Goal: Navigation & Orientation: Find specific page/section

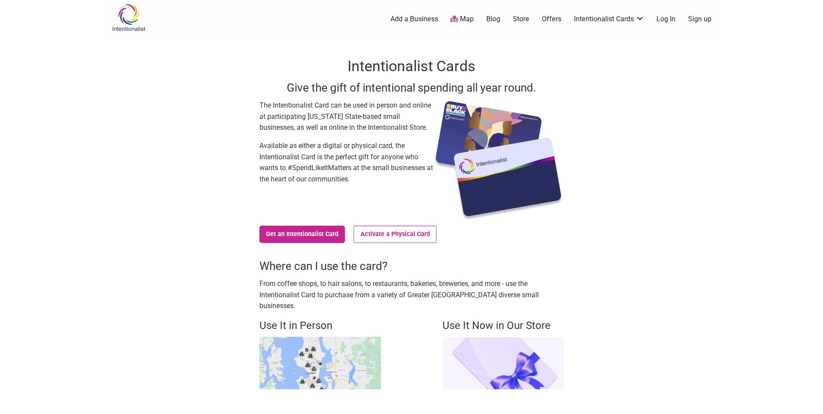
click at [524, 20] on link "Store" at bounding box center [521, 19] width 16 height 10
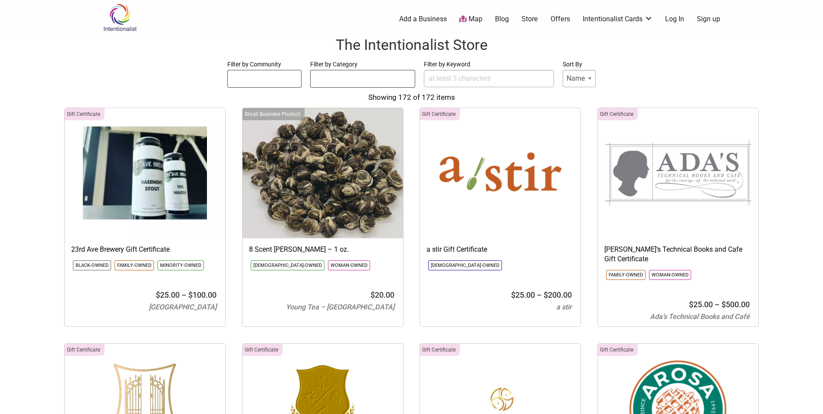
select select
click at [259, 82] on ul at bounding box center [265, 77] width 74 height 14
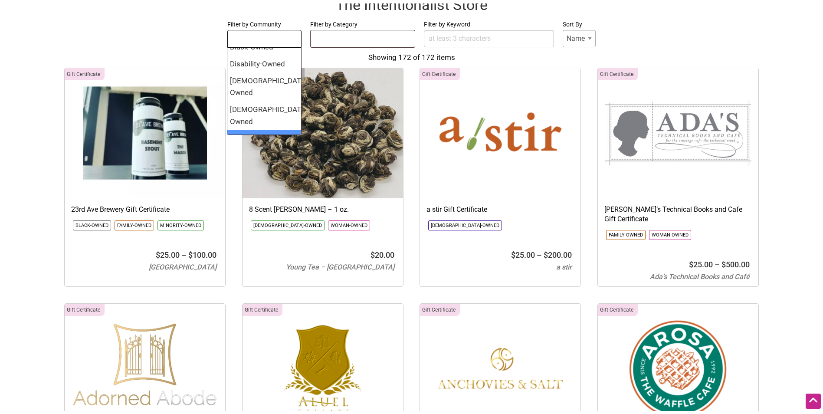
scroll to position [23, 0]
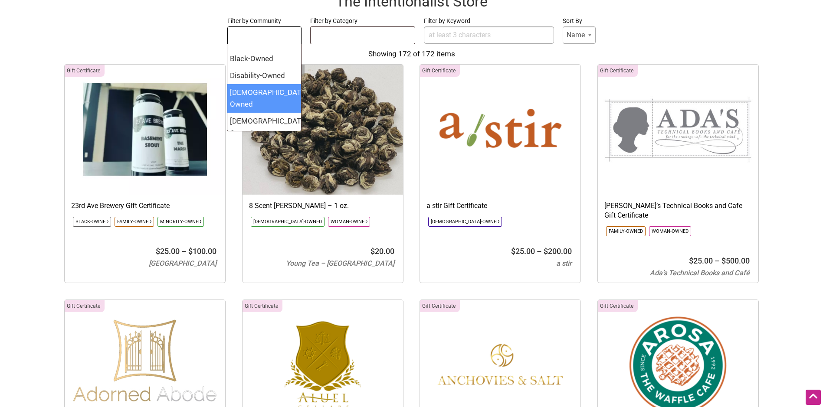
select select "1689"
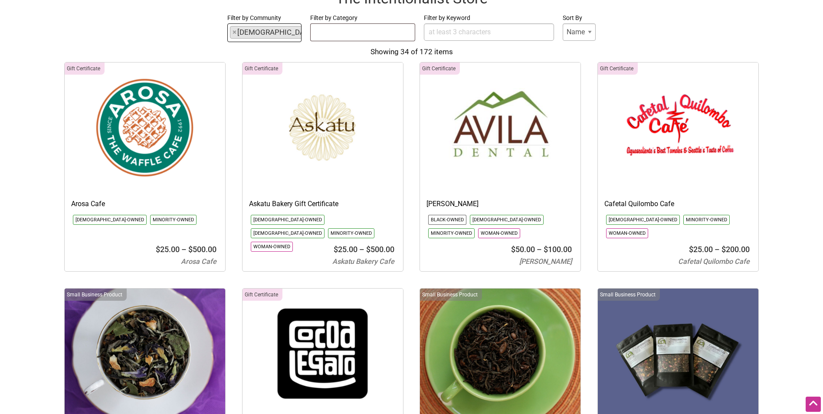
scroll to position [0, 0]
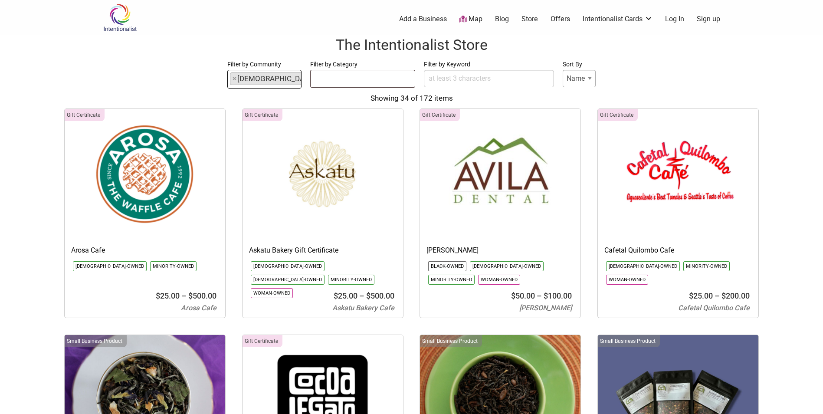
drag, startPoint x: 275, startPoint y: 78, endPoint x: 271, endPoint y: 81, distance: 5.3
click at [272, 81] on li "× Latino-Owned" at bounding box center [286, 78] width 113 height 13
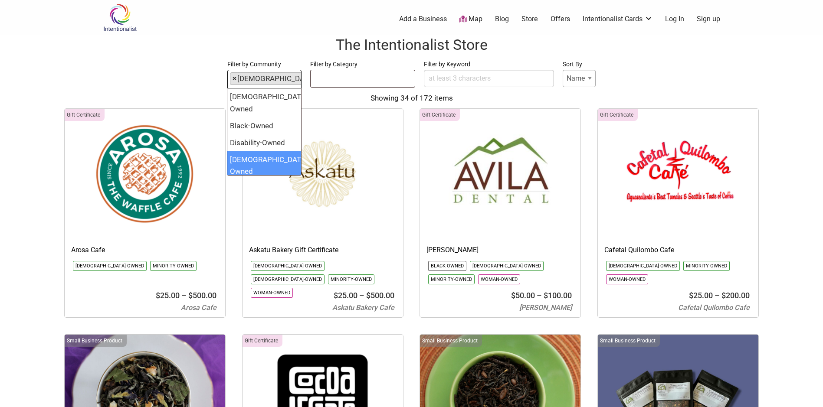
click at [234, 79] on span "×" at bounding box center [235, 79] width 4 height 12
select select
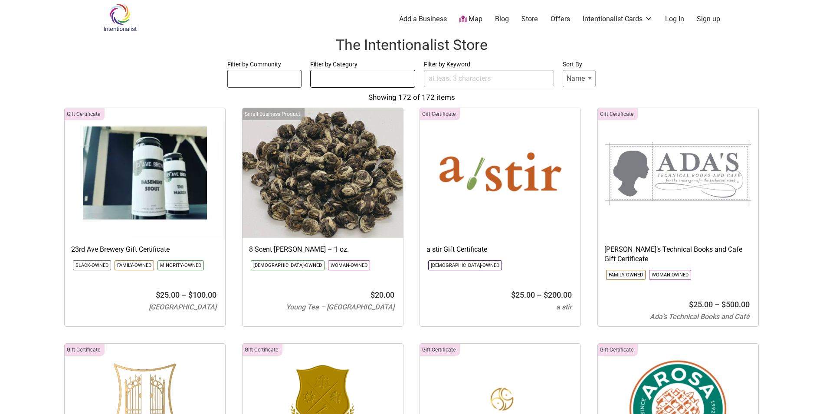
click at [354, 80] on ul at bounding box center [363, 77] width 104 height 14
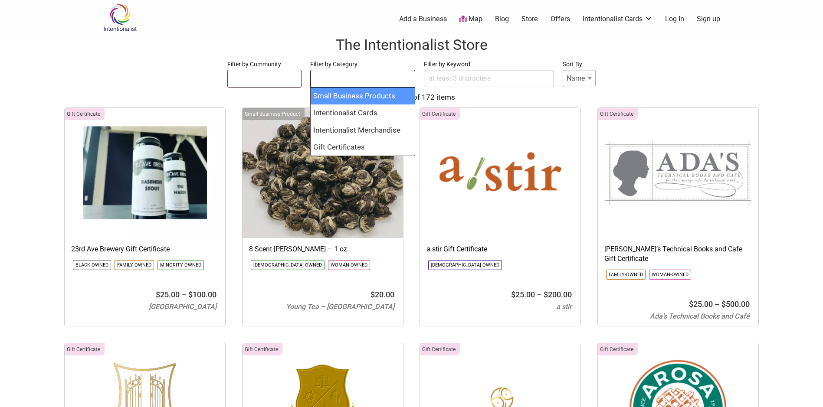
click at [354, 80] on ul at bounding box center [363, 77] width 104 height 14
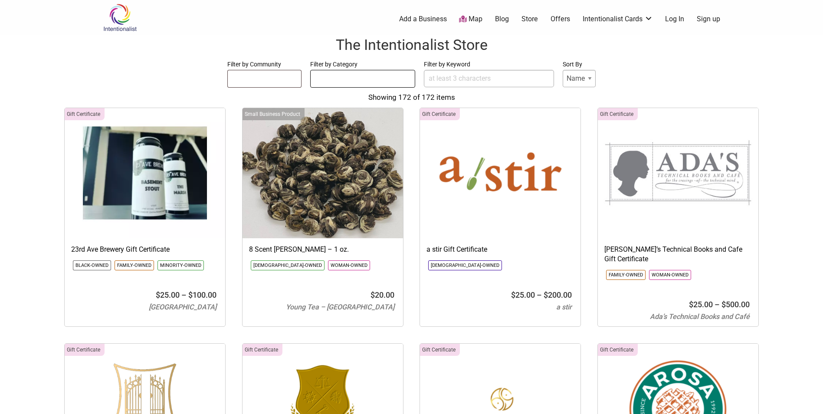
click at [596, 74] on form "Filter by Community [DEMOGRAPHIC_DATA]-Owned Black-Owned Disability-Owned [DEMO…" at bounding box center [412, 73] width 806 height 29
click at [581, 79] on select "Name Price" at bounding box center [579, 78] width 33 height 17
drag, startPoint x: 581, startPoint y: 79, endPoint x: 576, endPoint y: 78, distance: 5.8
click at [581, 79] on select "Name Price" at bounding box center [579, 78] width 33 height 17
drag, startPoint x: 426, startPoint y: 79, endPoint x: 431, endPoint y: 80, distance: 5.3
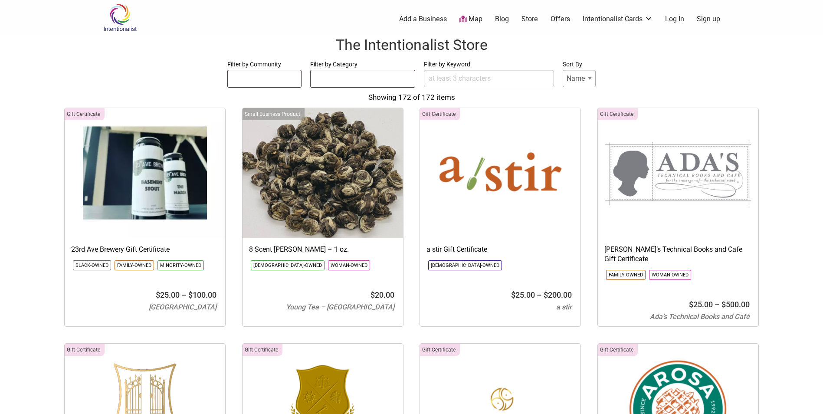
click at [426, 80] on input "Filter by Keyword" at bounding box center [489, 78] width 130 height 17
click at [161, 77] on form "Filter by Community [DEMOGRAPHIC_DATA]-Owned Black-Owned Disability-Owned [DEMO…" at bounding box center [412, 73] width 806 height 29
click at [471, 22] on link "Map" at bounding box center [470, 19] width 23 height 10
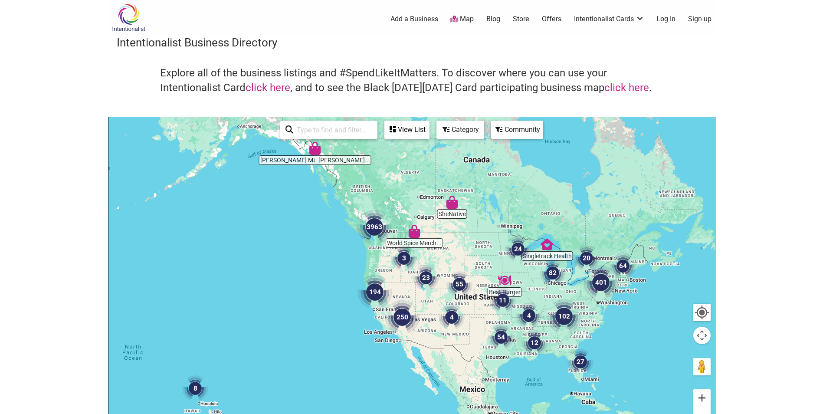
click at [699, 394] on button "Zoom in" at bounding box center [701, 397] width 17 height 17
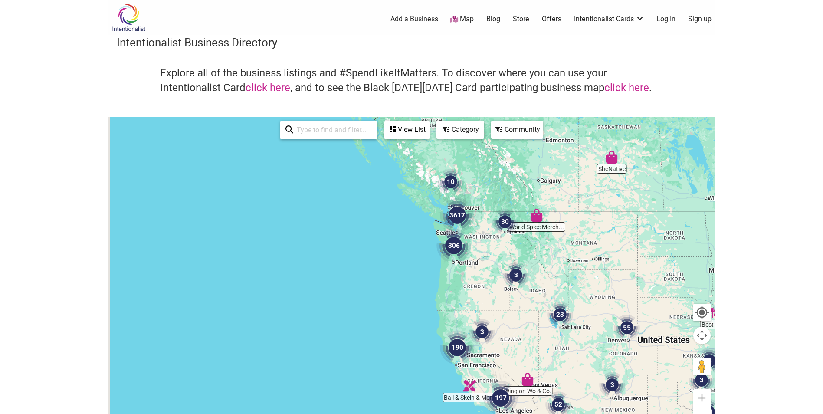
drag, startPoint x: 351, startPoint y: 236, endPoint x: 481, endPoint y: 279, distance: 137.2
click at [475, 270] on div at bounding box center [411, 286] width 607 height 338
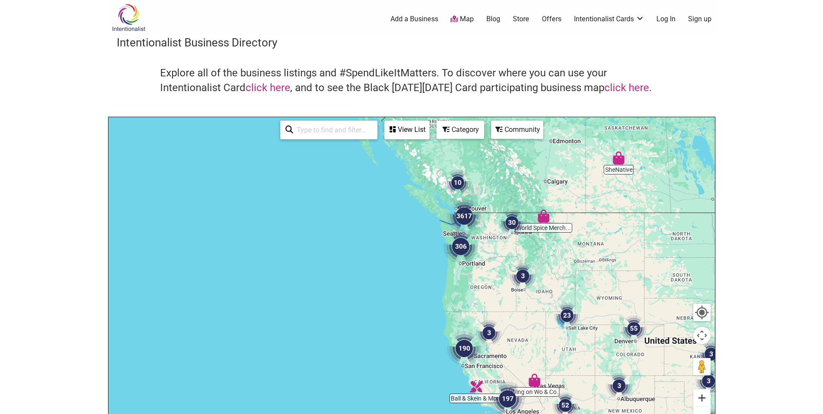
click at [698, 402] on button "Zoom in" at bounding box center [701, 397] width 17 height 17
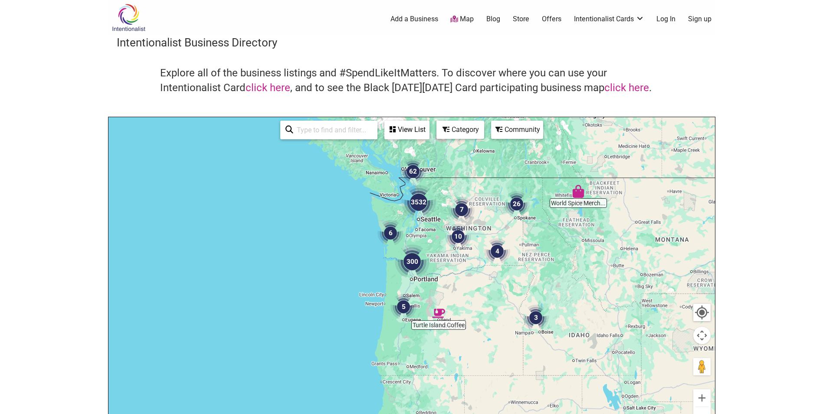
drag, startPoint x: 625, startPoint y: 315, endPoint x: 523, endPoint y: 356, distance: 109.4
click at [523, 356] on div at bounding box center [411, 286] width 607 height 338
click at [702, 399] on button "Zoom in" at bounding box center [701, 397] width 17 height 17
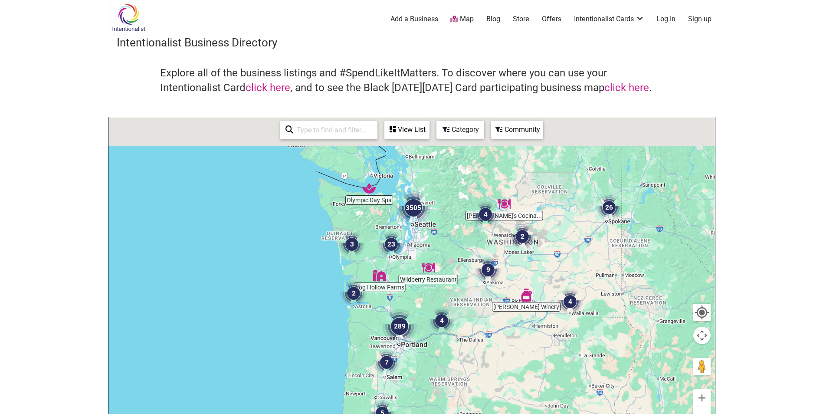
drag, startPoint x: 564, startPoint y: 282, endPoint x: 549, endPoint y: 373, distance: 92.4
click at [549, 373] on div at bounding box center [411, 286] width 607 height 338
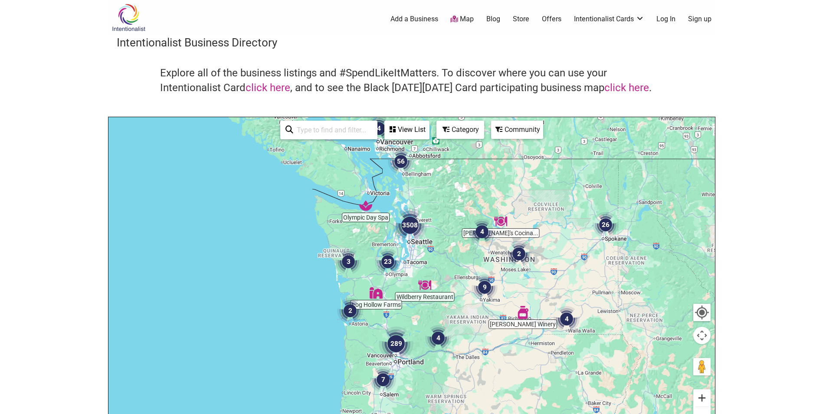
click at [704, 400] on button "Zoom in" at bounding box center [701, 397] width 17 height 17
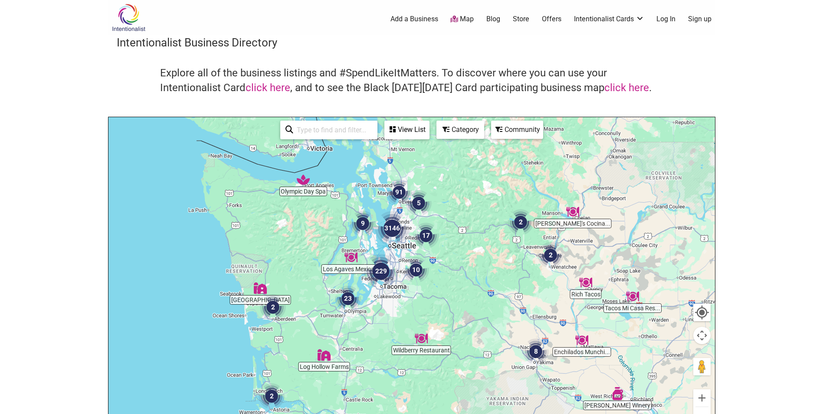
drag, startPoint x: 548, startPoint y: 296, endPoint x: 522, endPoint y: 360, distance: 68.7
click at [523, 360] on img "8" at bounding box center [536, 351] width 26 height 26
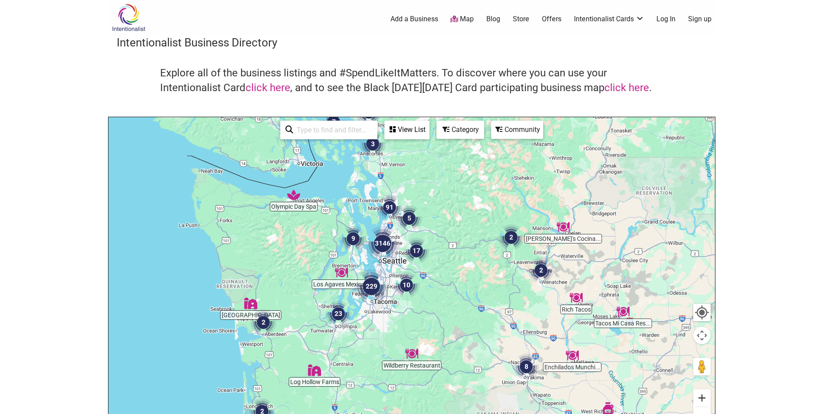
click at [700, 396] on button "Zoom in" at bounding box center [701, 397] width 17 height 17
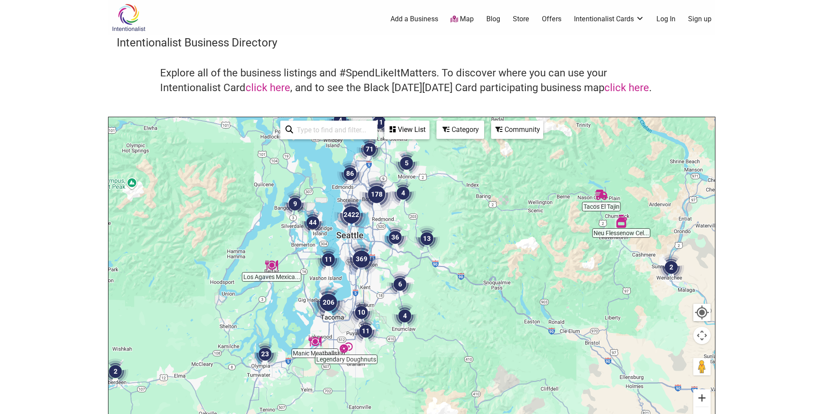
click at [702, 393] on button "Zoom in" at bounding box center [701, 397] width 17 height 17
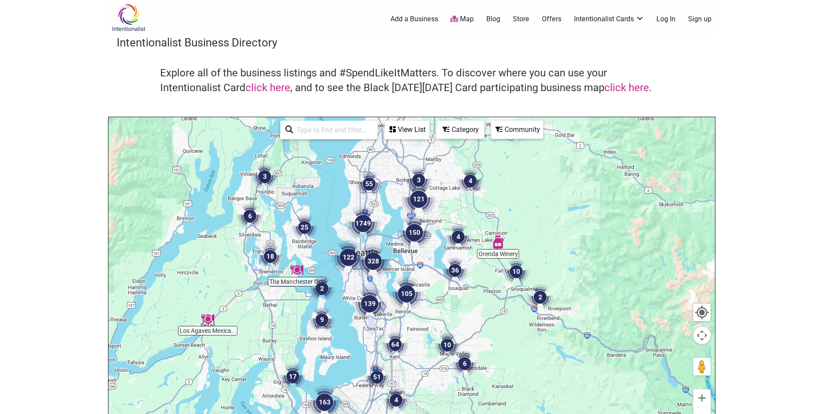
drag, startPoint x: 404, startPoint y: 277, endPoint x: 482, endPoint y: 348, distance: 105.0
click at [482, 348] on div "To navigate, press the arrow keys." at bounding box center [411, 286] width 607 height 338
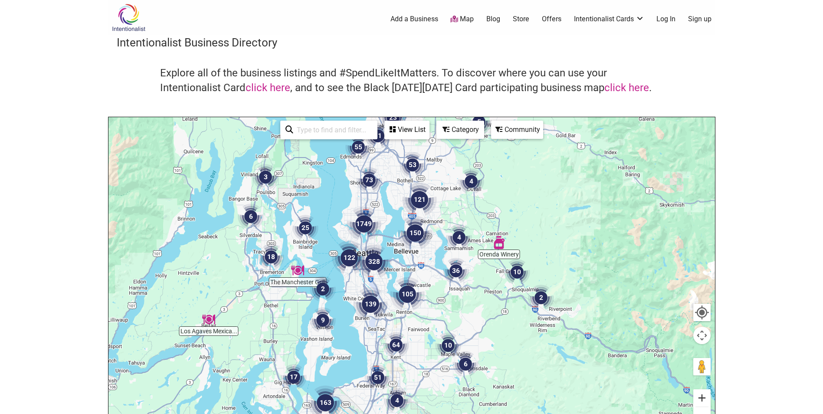
click at [699, 400] on button "Zoom in" at bounding box center [701, 397] width 17 height 17
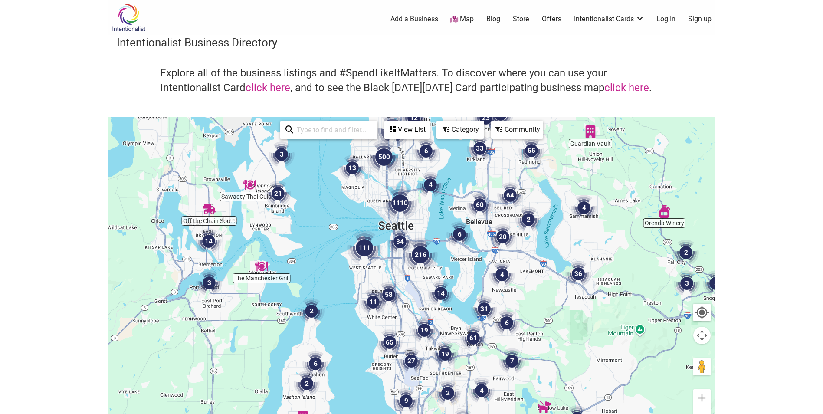
drag, startPoint x: 391, startPoint y: 277, endPoint x: 470, endPoint y: 286, distance: 79.5
click at [470, 286] on div "To navigate, press the arrow keys." at bounding box center [411, 286] width 607 height 338
click at [696, 398] on button "Zoom in" at bounding box center [701, 397] width 17 height 17
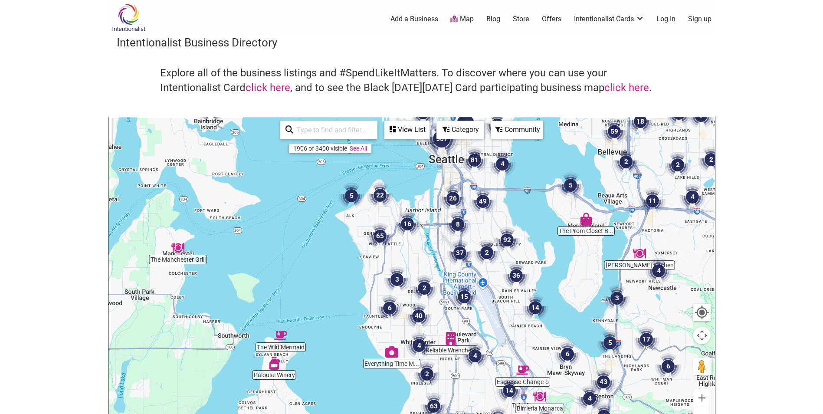
drag, startPoint x: 539, startPoint y: 344, endPoint x: 606, endPoint y: 339, distance: 67.0
click at [606, 339] on img "5" at bounding box center [610, 343] width 26 height 26
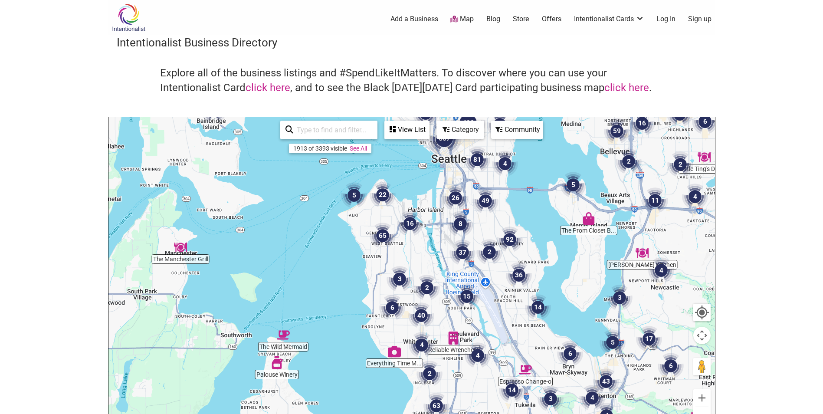
click at [385, 308] on img "6" at bounding box center [392, 308] width 26 height 26
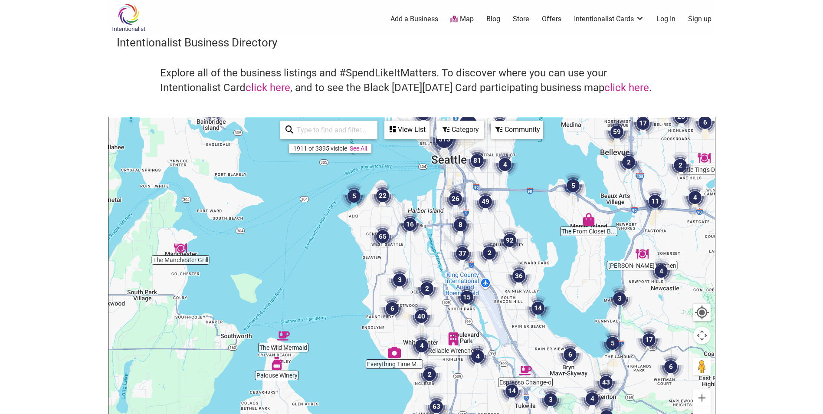
click at [400, 272] on img "3" at bounding box center [400, 280] width 26 height 26
click at [399, 280] on img "3" at bounding box center [400, 280] width 26 height 26
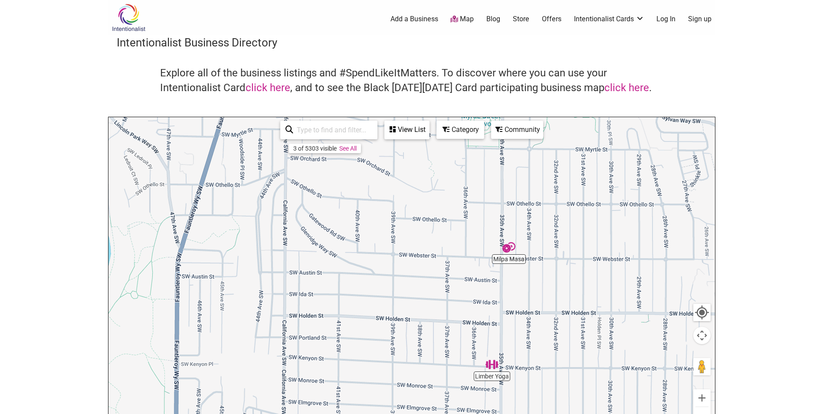
drag, startPoint x: 309, startPoint y: 350, endPoint x: 547, endPoint y: 342, distance: 238.3
click at [547, 342] on div "To navigate, press the arrow keys." at bounding box center [411, 286] width 607 height 338
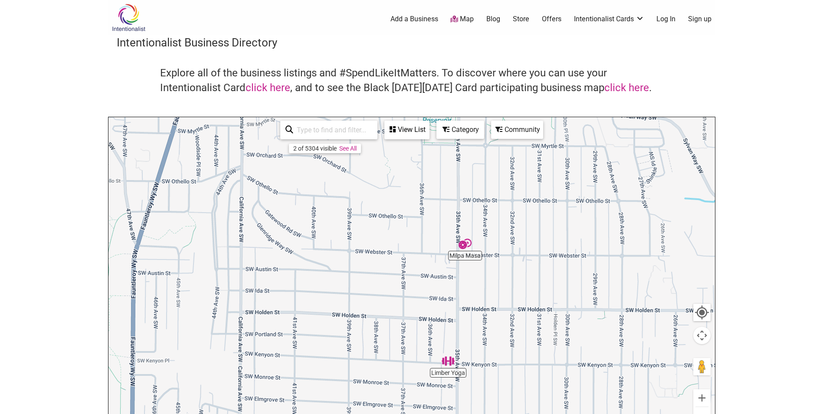
drag, startPoint x: 707, startPoint y: 350, endPoint x: 657, endPoint y: 347, distance: 50.4
click at [657, 347] on div "To navigate, press the arrow keys." at bounding box center [411, 286] width 607 height 338
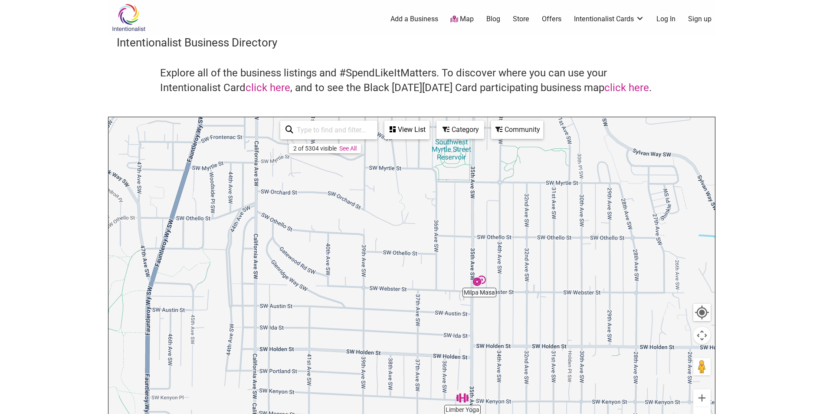
drag, startPoint x: 542, startPoint y: 385, endPoint x: 537, endPoint y: 387, distance: 5.5
click at [561, 413] on html "× Menu 0 Add a Business Map Blog Store Offers Intentionalist Cards Buy Black Ca…" at bounding box center [411, 207] width 823 height 414
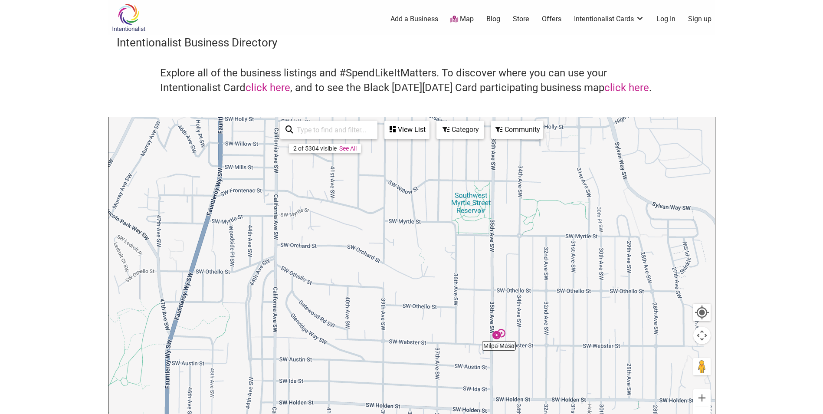
drag, startPoint x: 541, startPoint y: 256, endPoint x: 544, endPoint y: 272, distance: 15.4
click at [544, 272] on div "To navigate, press the arrow keys." at bounding box center [411, 286] width 607 height 338
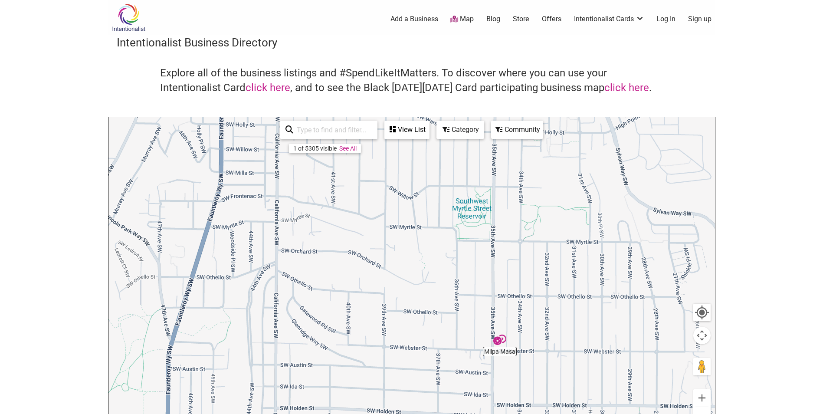
click at [508, 356] on div "To navigate, press the arrow keys." at bounding box center [411, 286] width 607 height 338
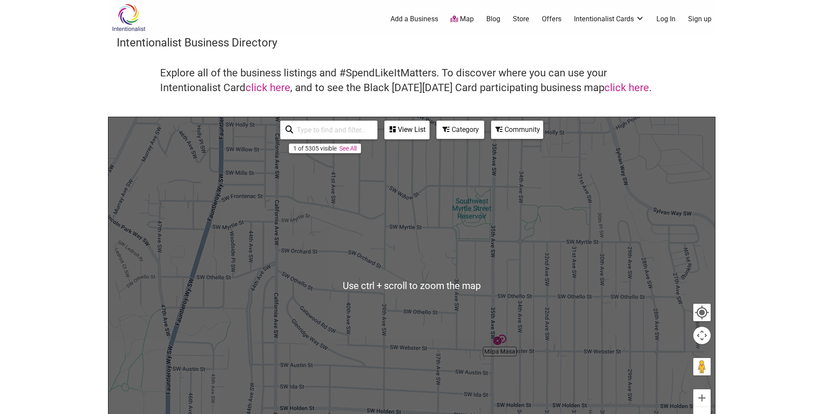
scroll to position [43, 0]
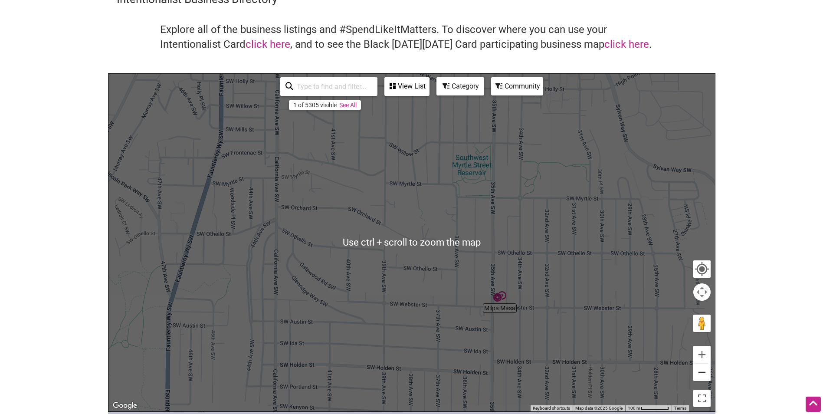
click at [701, 375] on button "Zoom out" at bounding box center [701, 372] width 17 height 17
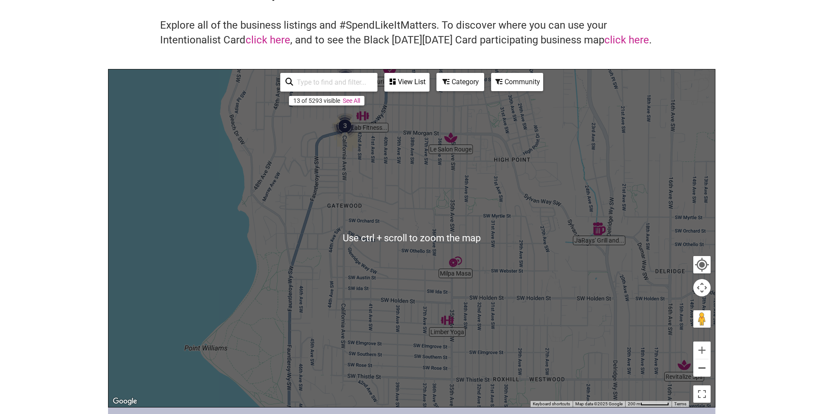
scroll to position [74, 0]
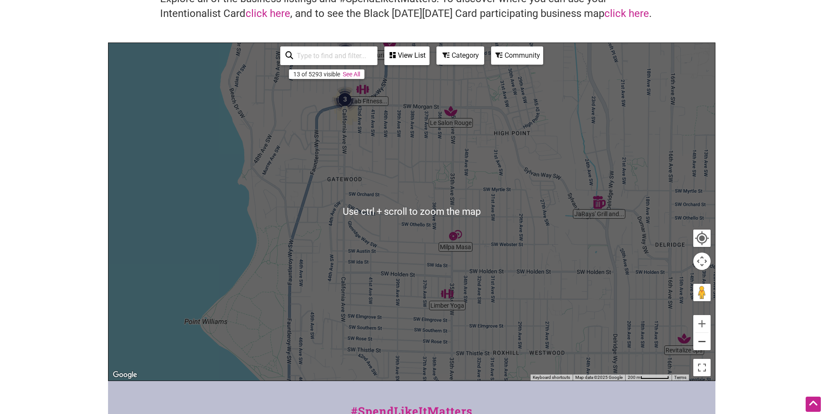
click at [697, 341] on button "Zoom out" at bounding box center [701, 341] width 17 height 17
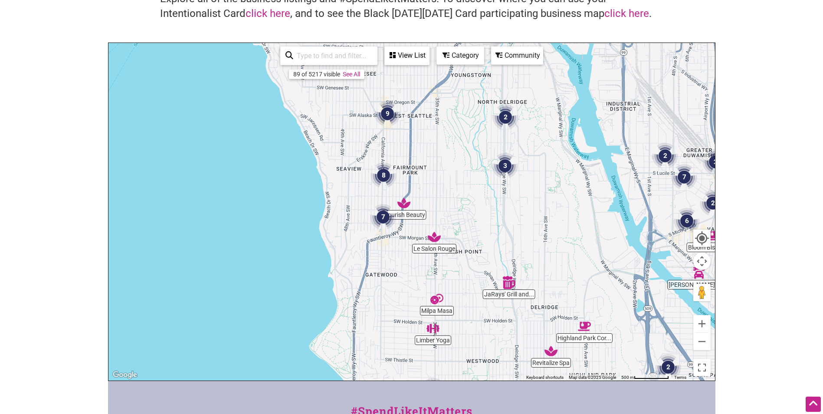
drag, startPoint x: 454, startPoint y: 174, endPoint x: 459, endPoint y: 264, distance: 89.5
click at [459, 263] on div "To navigate, press the arrow keys." at bounding box center [411, 212] width 607 height 338
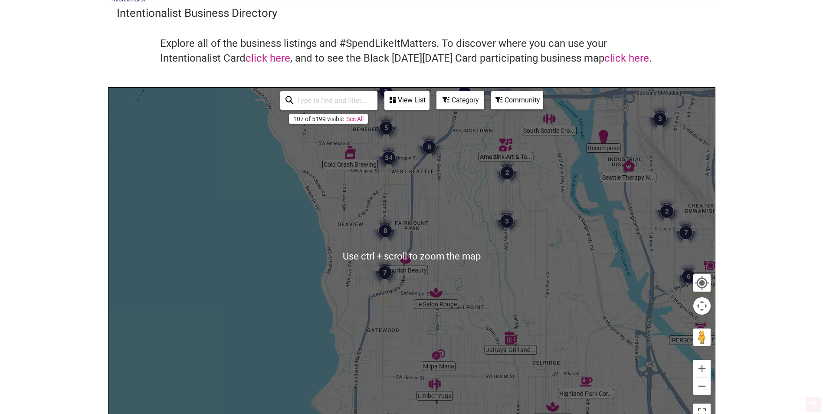
scroll to position [0, 0]
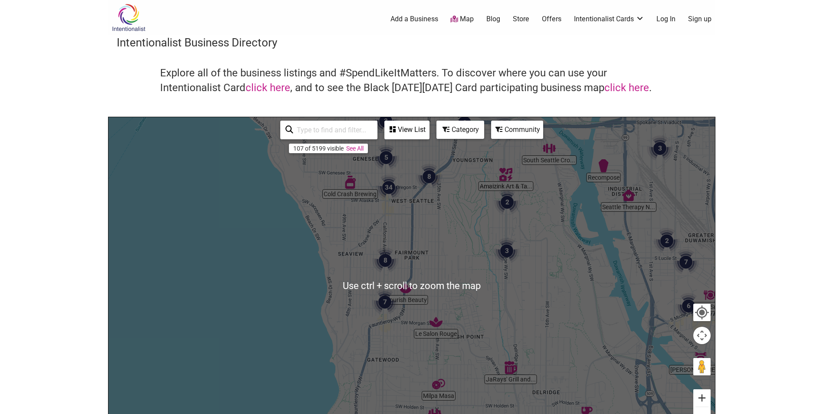
click at [705, 393] on button "Zoom in" at bounding box center [701, 397] width 17 height 17
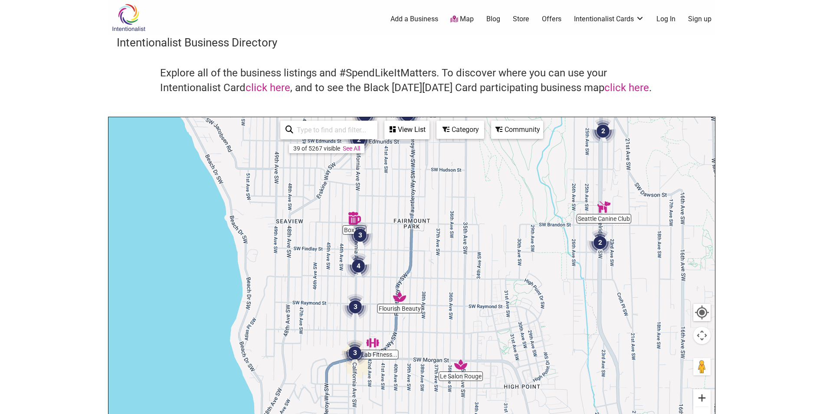
click at [705, 393] on button "Zoom in" at bounding box center [701, 397] width 17 height 17
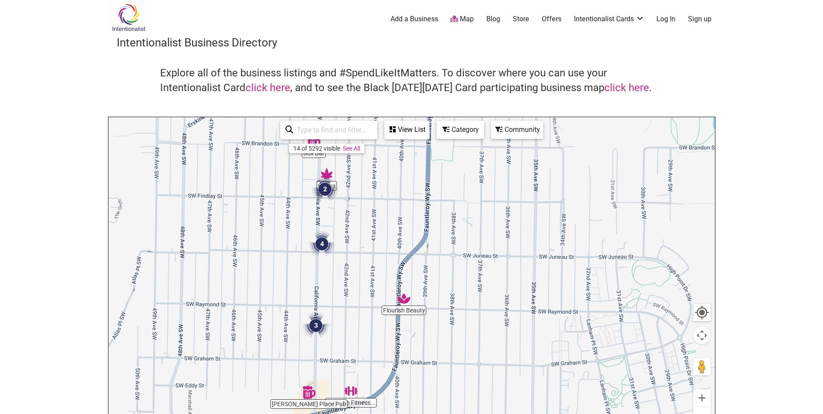
drag, startPoint x: 558, startPoint y: 363, endPoint x: 590, endPoint y: 340, distance: 39.5
click at [590, 340] on div "To navigate, press the arrow keys." at bounding box center [411, 286] width 607 height 338
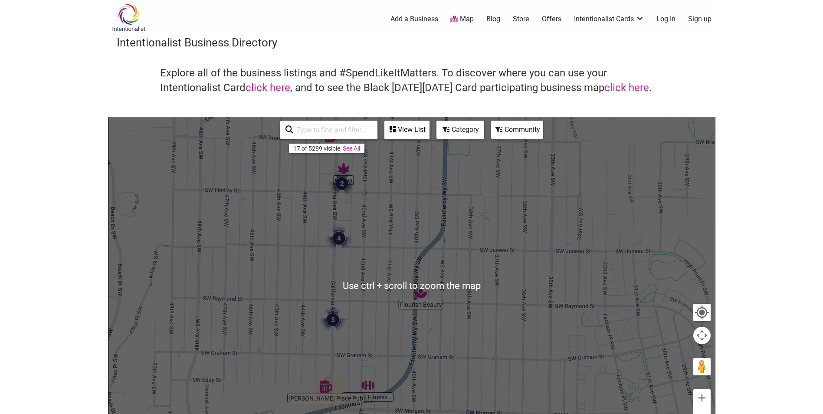
click at [385, 226] on div "To navigate, press the arrow keys." at bounding box center [411, 286] width 607 height 338
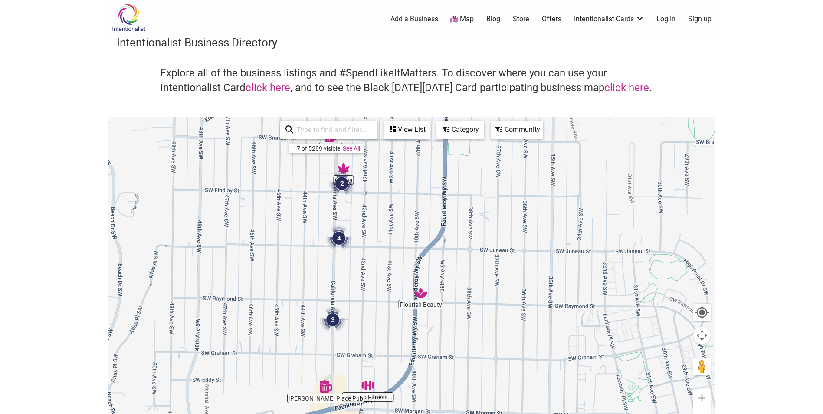
click at [707, 395] on button "Zoom in" at bounding box center [701, 397] width 17 height 17
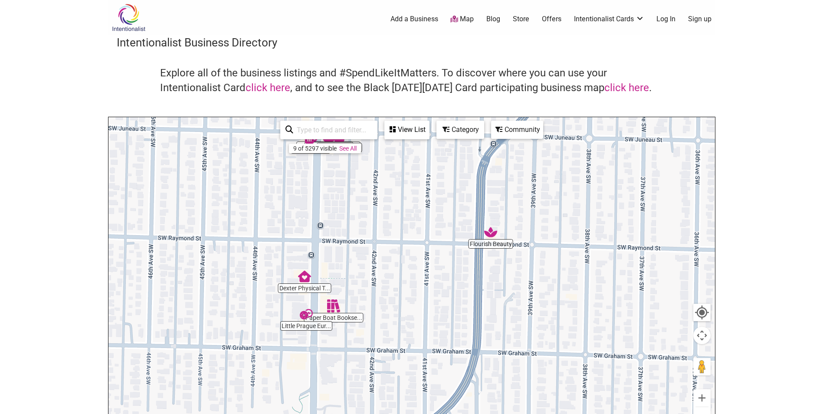
drag, startPoint x: 547, startPoint y: 360, endPoint x: 612, endPoint y: 278, distance: 104.3
click at [612, 278] on div "To navigate, press the arrow keys." at bounding box center [411, 286] width 607 height 338
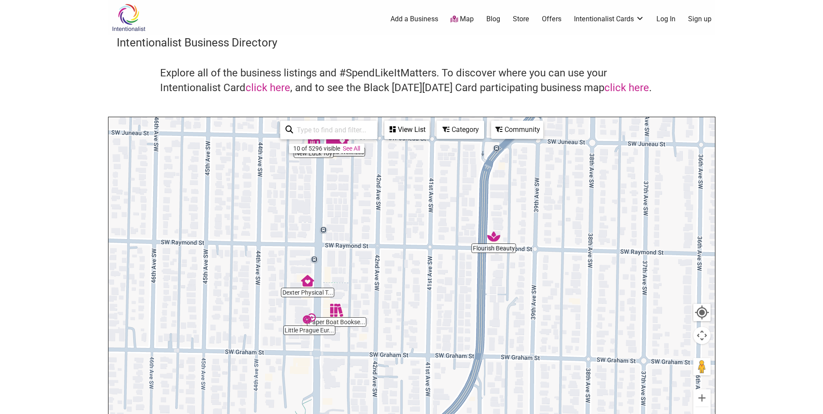
drag, startPoint x: 361, startPoint y: 351, endPoint x: 411, endPoint y: 387, distance: 61.4
click at [369, 413] on div "To navigate, press the arrow keys." at bounding box center [411, 286] width 607 height 338
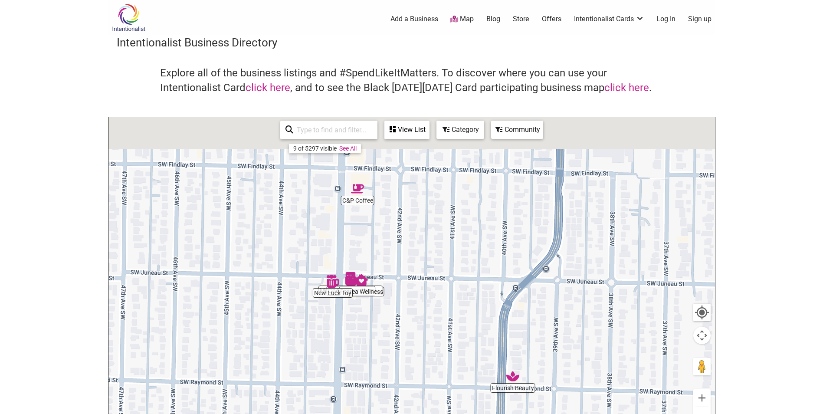
drag, startPoint x: 396, startPoint y: 270, endPoint x: 414, endPoint y: 354, distance: 86.0
click at [414, 354] on div "To navigate, press the arrow keys." at bounding box center [411, 286] width 607 height 338
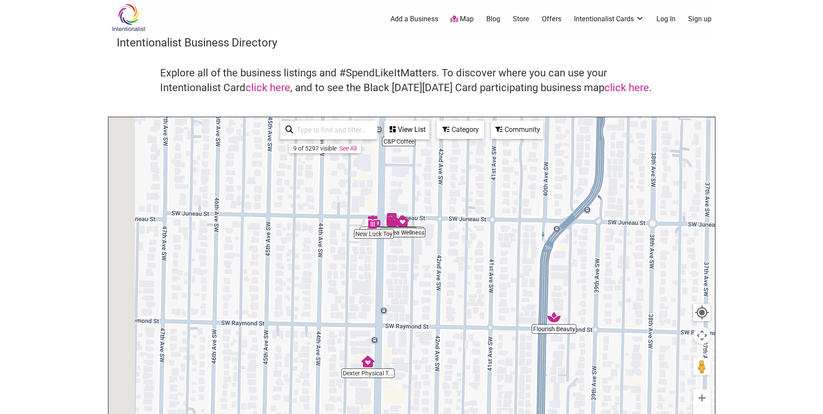
drag, startPoint x: 421, startPoint y: 346, endPoint x: 485, endPoint y: 209, distance: 151.4
click at [482, 214] on div "To navigate, press the arrow keys." at bounding box center [411, 286] width 607 height 338
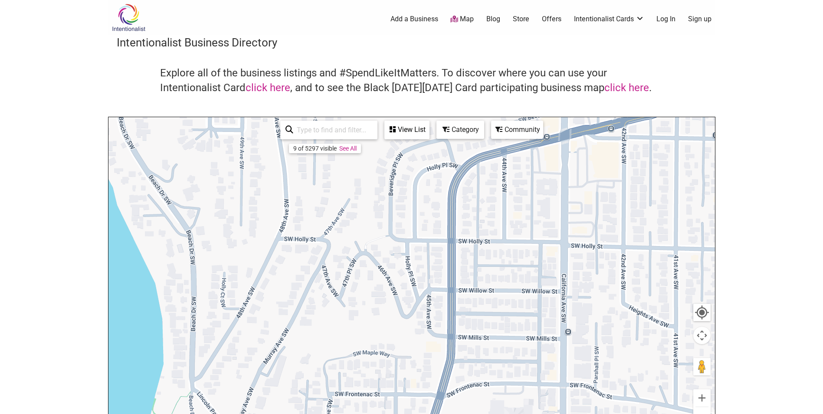
drag, startPoint x: 428, startPoint y: 316, endPoint x: 278, endPoint y: 396, distance: 170.2
click at [278, 396] on div "To navigate, press the arrow keys." at bounding box center [411, 286] width 607 height 338
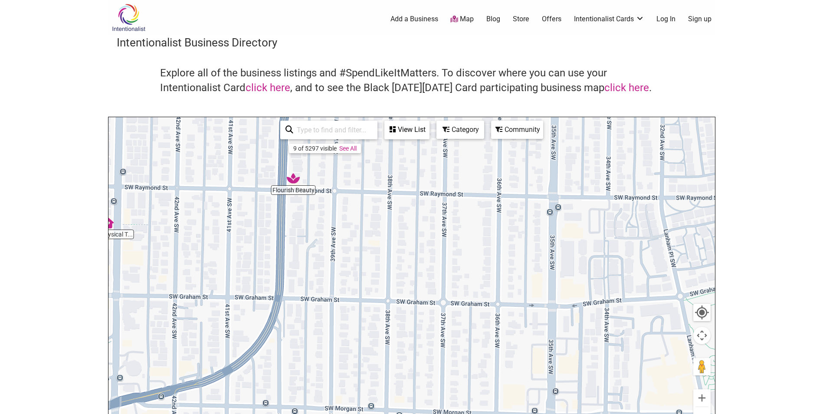
drag, startPoint x: 285, startPoint y: 349, endPoint x: 382, endPoint y: 365, distance: 97.6
click at [381, 365] on div "To navigate, press the arrow keys." at bounding box center [411, 286] width 607 height 338
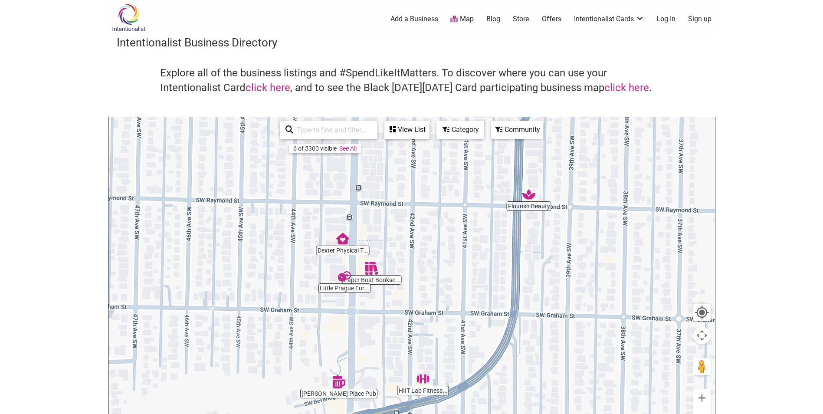
drag, startPoint x: 290, startPoint y: 283, endPoint x: 383, endPoint y: 285, distance: 93.3
click at [383, 285] on div "To navigate, press the arrow keys." at bounding box center [411, 286] width 607 height 338
click at [321, 401] on div "To navigate, press the arrow keys." at bounding box center [411, 286] width 607 height 338
click at [338, 398] on div "To navigate, press the arrow keys." at bounding box center [411, 286] width 607 height 338
drag, startPoint x: 331, startPoint y: 378, endPoint x: 335, endPoint y: 383, distance: 6.2
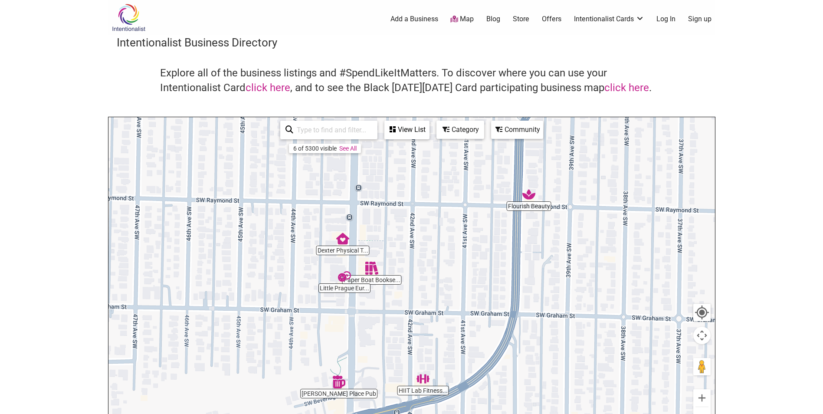
click at [332, 379] on div "To navigate, press the arrow keys." at bounding box center [411, 286] width 607 height 338
click at [338, 385] on img "Beveridge Place Pub" at bounding box center [339, 383] width 13 height 13
